Goal: Navigation & Orientation: Find specific page/section

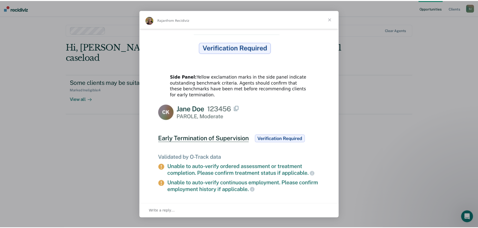
scroll to position [155, 0]
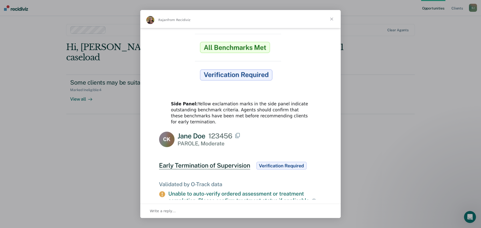
click at [334, 19] on span "Close" at bounding box center [332, 19] width 18 height 18
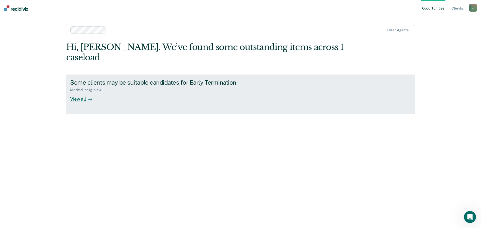
click at [94, 92] on div "View all" at bounding box center [84, 97] width 28 height 10
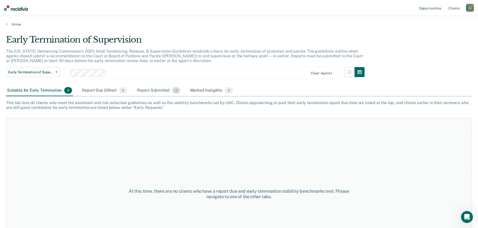
click at [153, 92] on div "Report Submitted 0" at bounding box center [158, 90] width 45 height 11
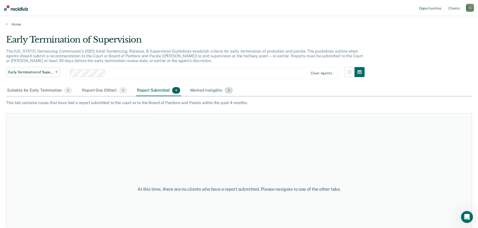
click at [218, 93] on div "Marked Ineligible 4" at bounding box center [211, 90] width 45 height 11
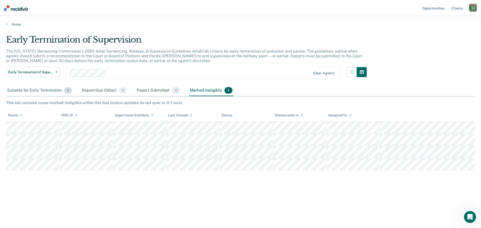
click at [41, 96] on div "Suitable for Early Termination 0" at bounding box center [39, 90] width 67 height 11
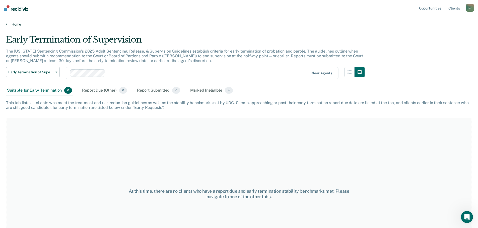
click at [18, 24] on link "Home" at bounding box center [238, 24] width 465 height 5
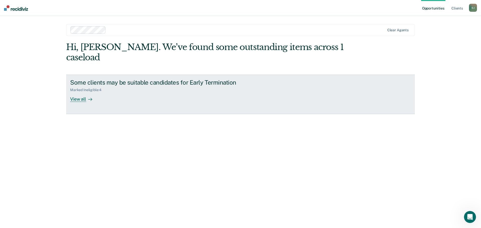
click at [108, 79] on div "Some clients may be suitable candidates for Early Termination" at bounding box center [158, 82] width 176 height 7
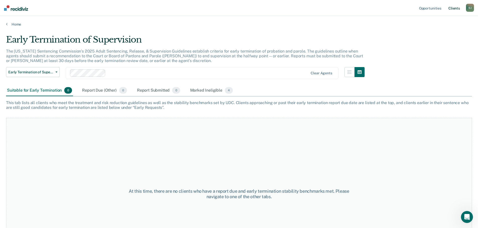
click at [454, 8] on link "Client s" at bounding box center [454, 8] width 14 height 16
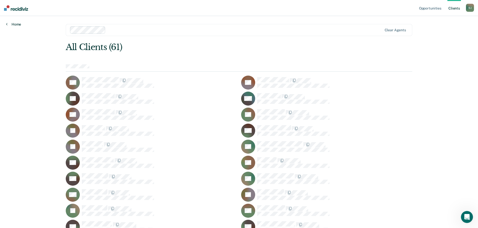
click at [15, 25] on link "Home" at bounding box center [13, 24] width 15 height 5
